Goal: Task Accomplishment & Management: Use online tool/utility

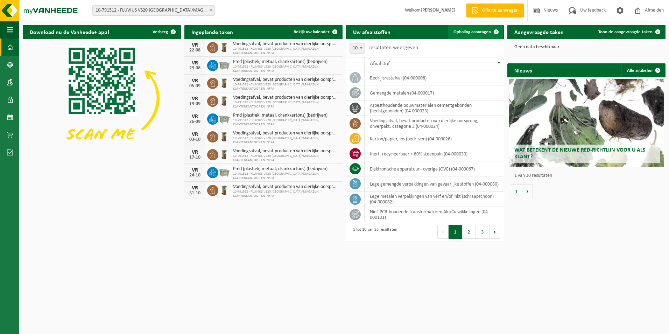
click at [480, 33] on span "Ophaling aanvragen" at bounding box center [471, 32] width 37 height 5
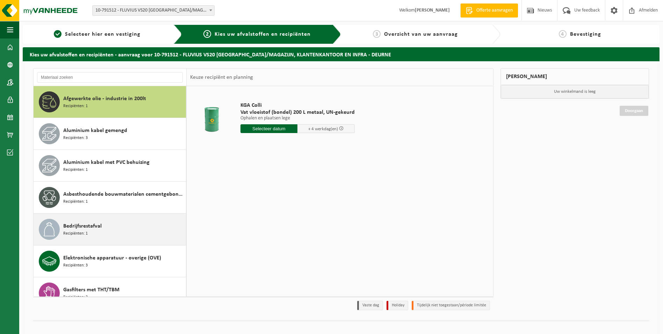
click at [122, 233] on div "Bedrijfsrestafval Recipiënten: 1" at bounding box center [123, 229] width 121 height 21
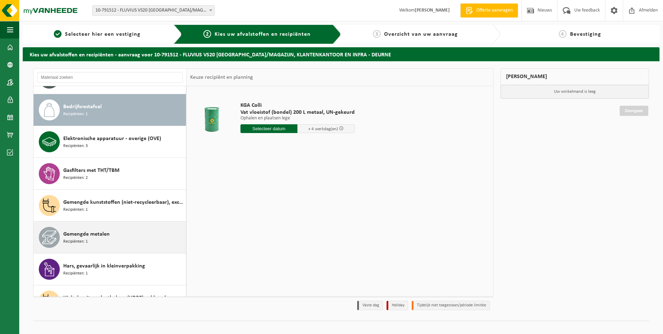
scroll to position [127, 0]
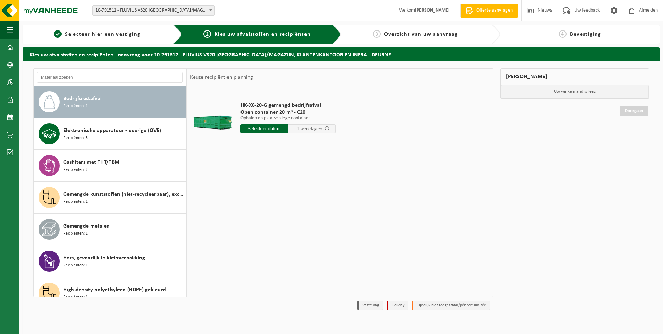
click at [265, 128] on input "text" at bounding box center [265, 128] width 48 height 9
click at [251, 202] on div "18" at bounding box center [247, 201] width 12 height 11
type input "Van 2025-08-18"
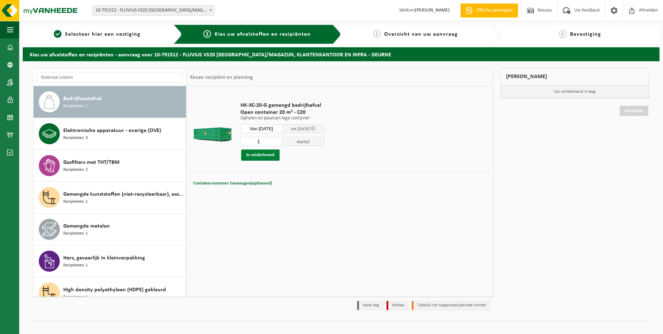
click at [255, 153] on button "In winkelmand" at bounding box center [260, 154] width 38 height 11
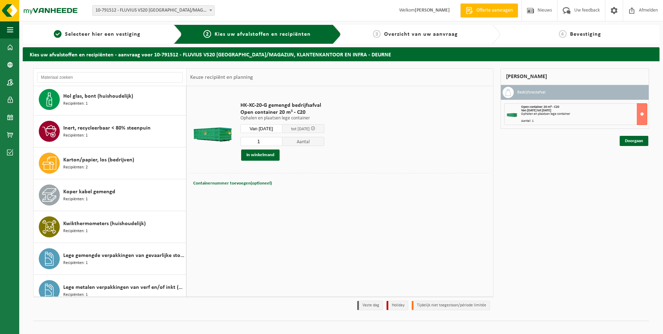
scroll to position [372, 0]
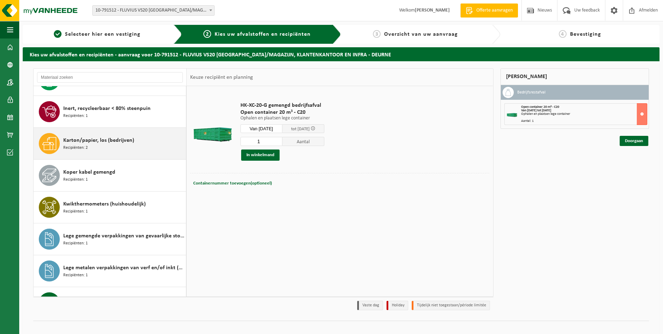
click at [105, 145] on div "Karton/papier, los (bedrijven) Recipiënten: 2" at bounding box center [123, 143] width 121 height 21
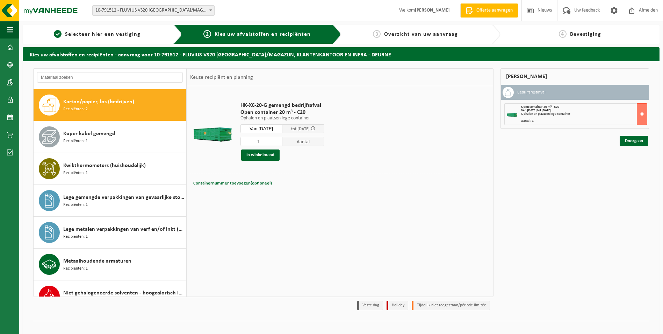
scroll to position [414, 0]
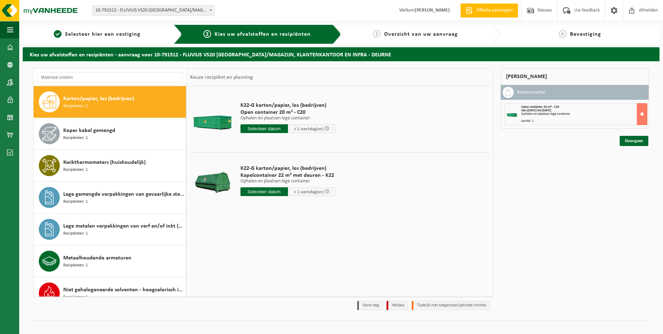
click at [258, 192] on input "text" at bounding box center [265, 191] width 48 height 9
click at [248, 266] on div "18" at bounding box center [247, 264] width 12 height 11
type input "Van 2025-08-18"
type input "2025-08-18"
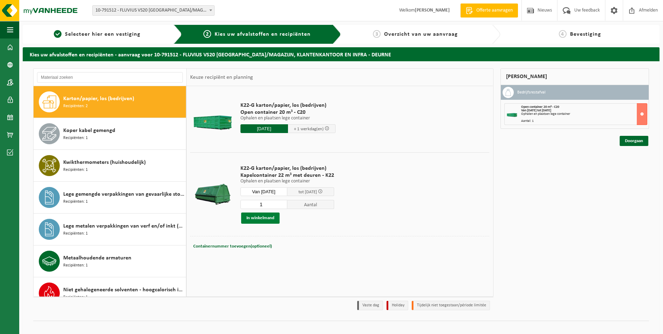
click at [263, 217] on button "In winkelmand" at bounding box center [260, 217] width 38 height 11
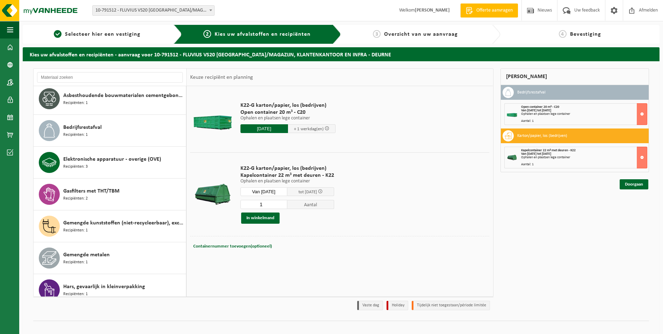
scroll to position [92, 0]
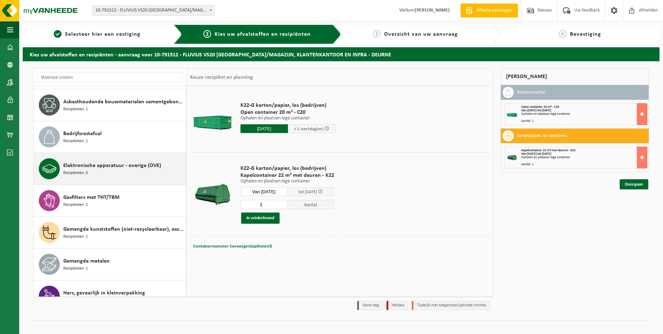
click at [112, 167] on span "Elektronische apparatuur - overige (OVE)" at bounding box center [112, 165] width 98 height 8
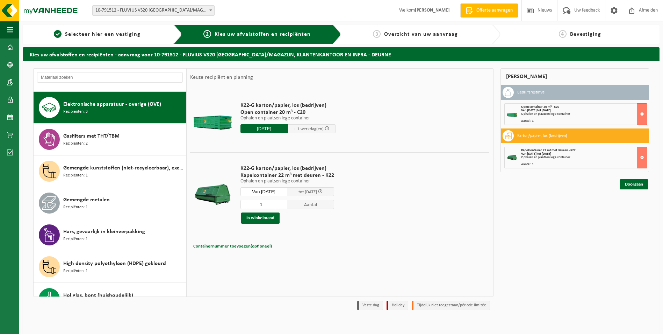
scroll to position [159, 0]
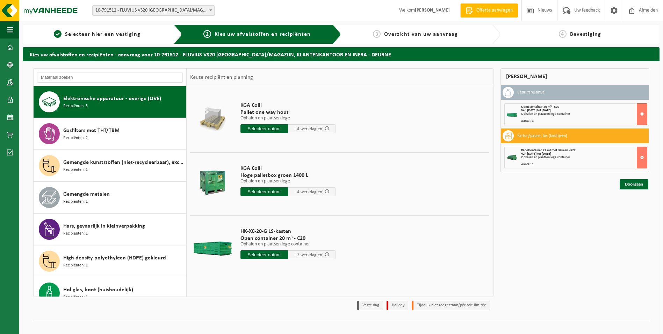
click at [264, 255] on input "text" at bounding box center [265, 254] width 48 height 9
click at [249, 327] on div "18" at bounding box center [247, 327] width 12 height 11
type input "Van 2025-08-18"
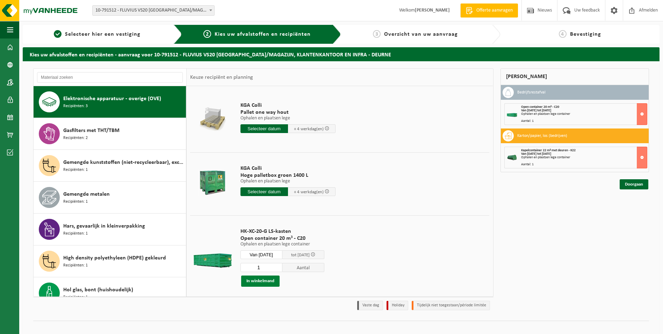
click at [267, 280] on button "In winkelmand" at bounding box center [260, 280] width 38 height 11
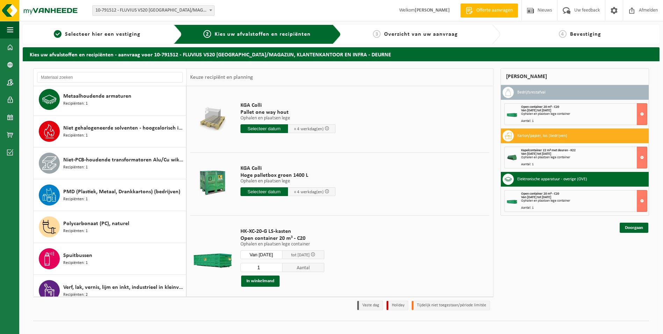
scroll to position [579, 0]
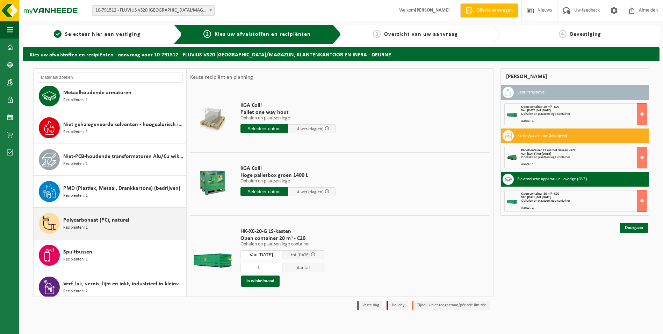
click at [141, 223] on div "Polycarbonaat (PC), naturel Recipiënten: 1" at bounding box center [123, 223] width 121 height 21
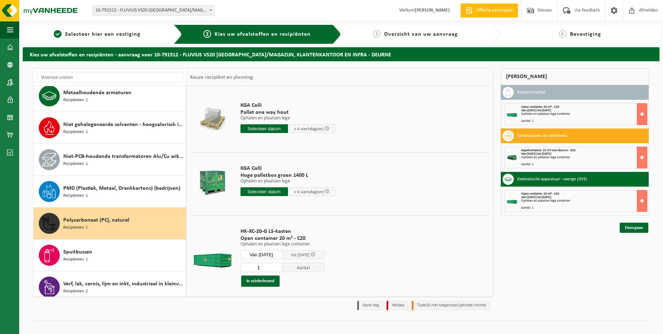
scroll to position [617, 0]
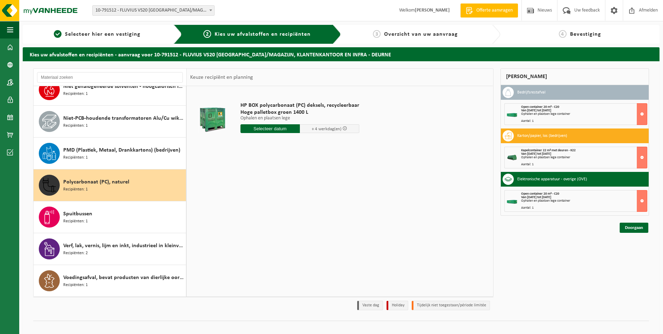
click at [265, 129] on input "text" at bounding box center [270, 128] width 59 height 9
click at [249, 202] on div "18" at bounding box center [247, 201] width 12 height 11
type input "Van 2025-08-18"
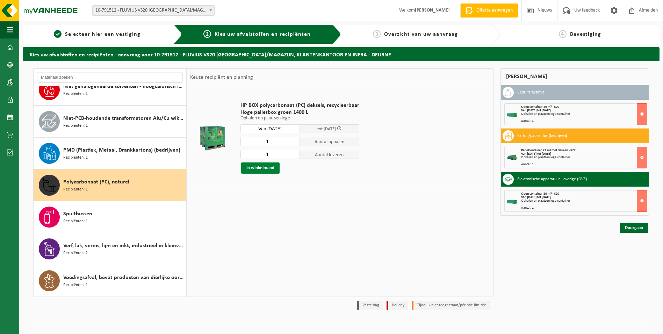
click at [269, 168] on button "In winkelmand" at bounding box center [260, 167] width 38 height 11
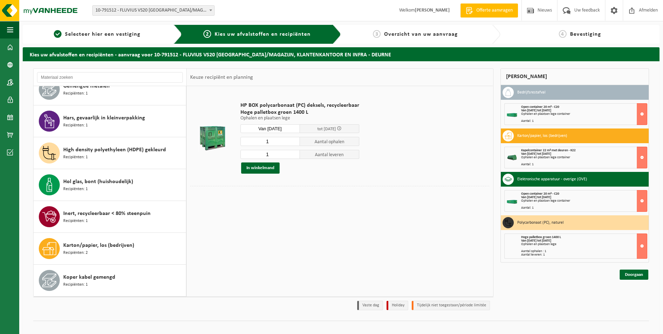
scroll to position [232, 0]
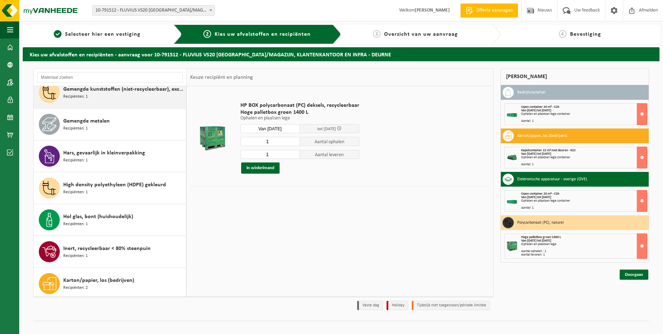
click at [110, 95] on div "Gemengde kunststoffen (niet-recycleerbaar), exclusief PVC Recipiënten: 1" at bounding box center [123, 92] width 121 height 21
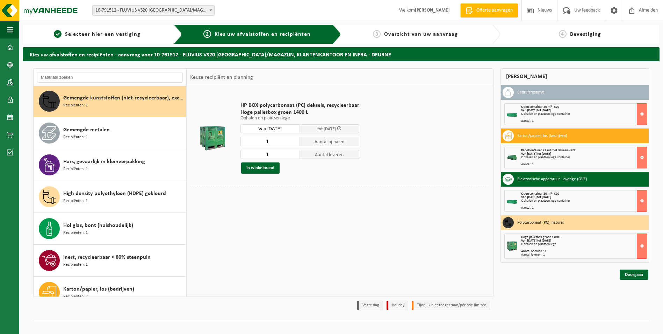
scroll to position [223, 0]
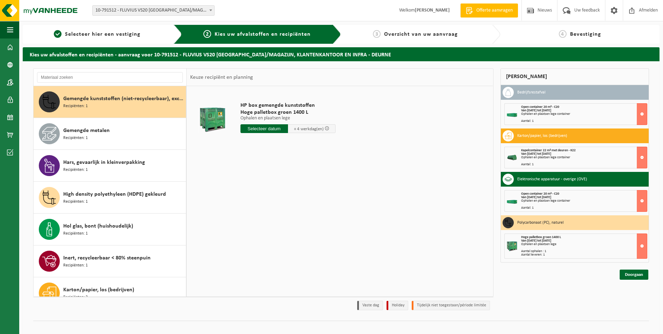
click at [256, 128] on input "text" at bounding box center [265, 128] width 48 height 9
click at [247, 203] on div "18" at bounding box center [247, 201] width 12 height 11
type input "Van 2025-08-18"
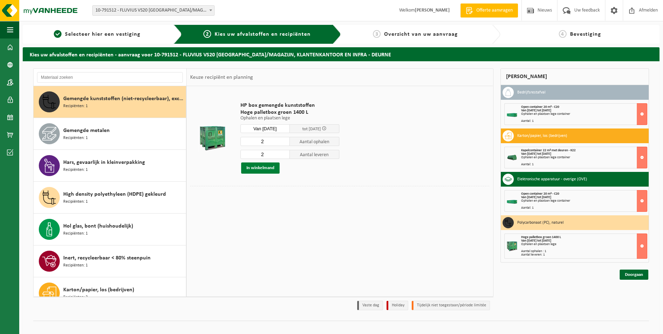
click at [257, 168] on button "In winkelmand" at bounding box center [260, 167] width 38 height 11
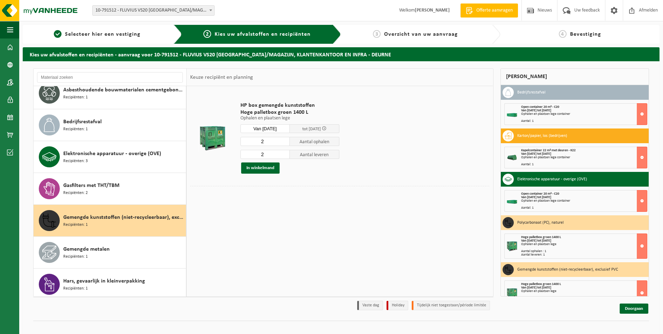
scroll to position [83, 0]
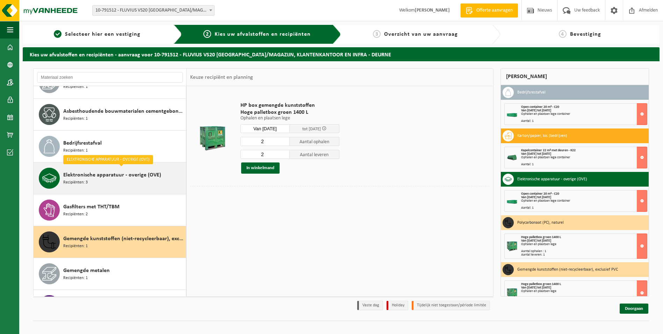
click at [105, 178] on span "Elektronische apparatuur - overige (OVE)" at bounding box center [112, 175] width 98 height 8
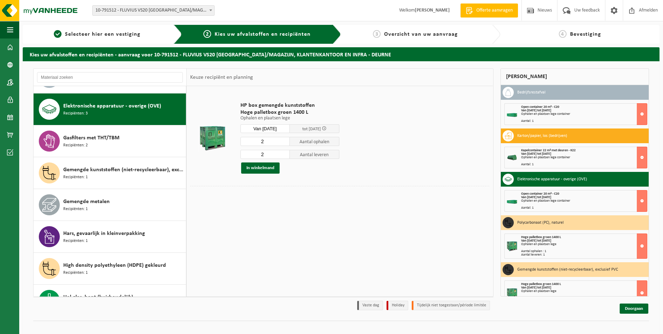
scroll to position [159, 0]
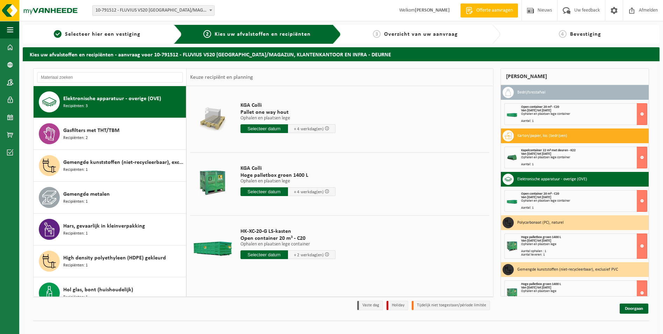
click at [261, 191] on input "text" at bounding box center [265, 191] width 48 height 9
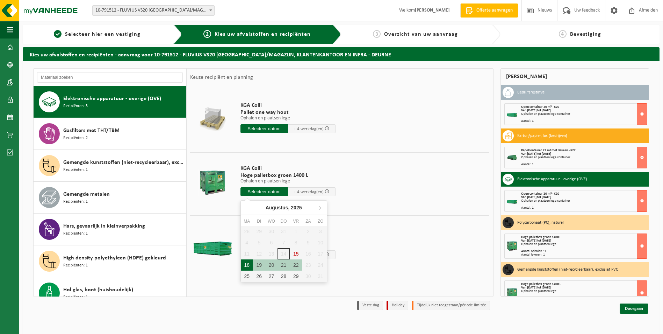
click at [246, 265] on div "18" at bounding box center [247, 264] width 12 height 11
type input "Van 2025-08-18"
type input "2025-08-18"
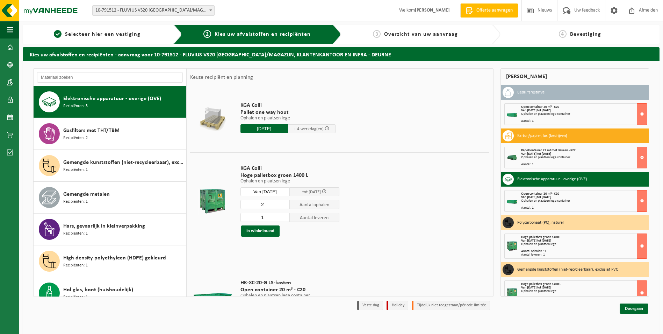
type input "2"
click at [283, 203] on input "2" at bounding box center [266, 204] width 50 height 9
type input "2"
click at [285, 216] on input "2" at bounding box center [266, 217] width 50 height 9
click at [258, 228] on button "In winkelmand" at bounding box center [260, 230] width 38 height 11
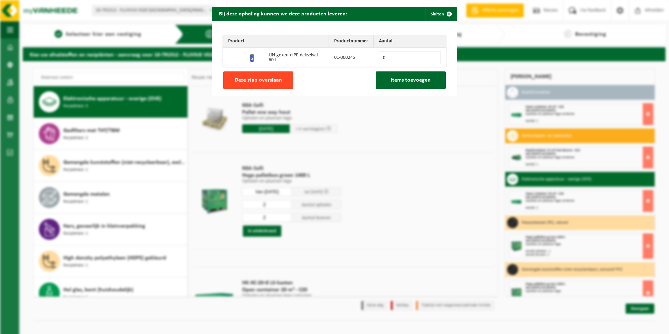
click at [245, 79] on span "Deze stap overslaan" at bounding box center [258, 80] width 47 height 6
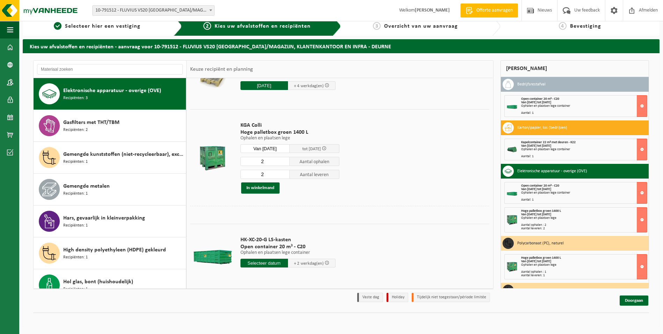
scroll to position [0, 0]
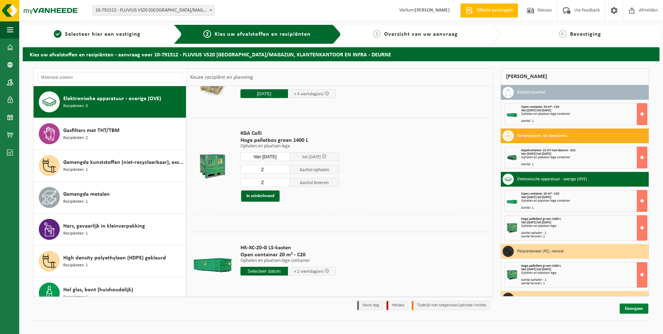
click at [634, 308] on link "Doorgaan" at bounding box center [634, 308] width 29 height 10
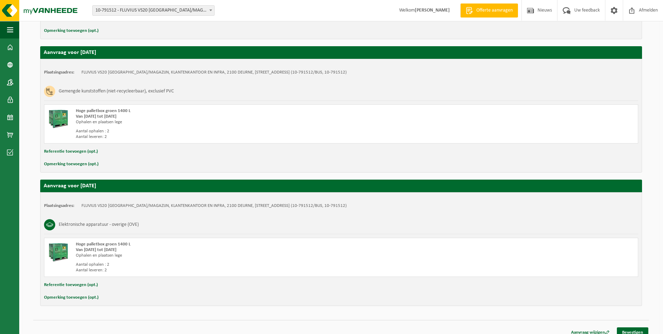
scroll to position [621, 0]
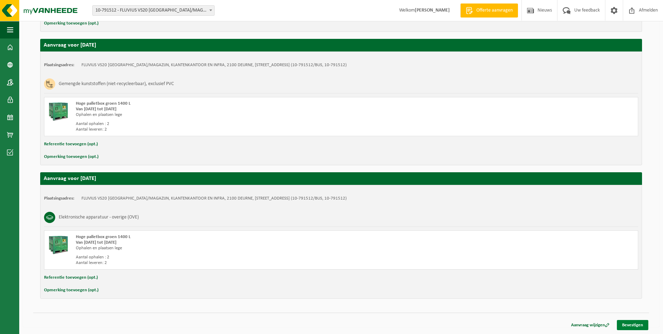
click at [631, 324] on link "Bevestigen" at bounding box center [632, 325] width 31 height 10
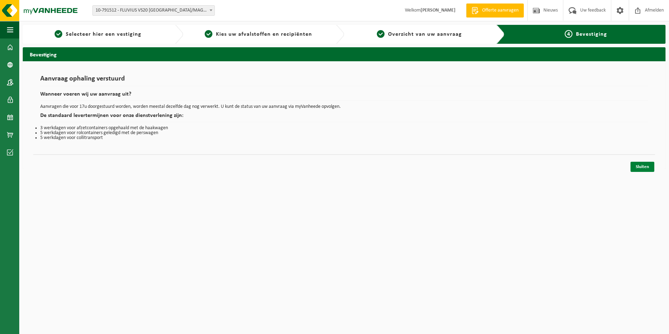
click at [640, 167] on link "Sluiten" at bounding box center [642, 167] width 24 height 10
